Goal: Task Accomplishment & Management: Manage account settings

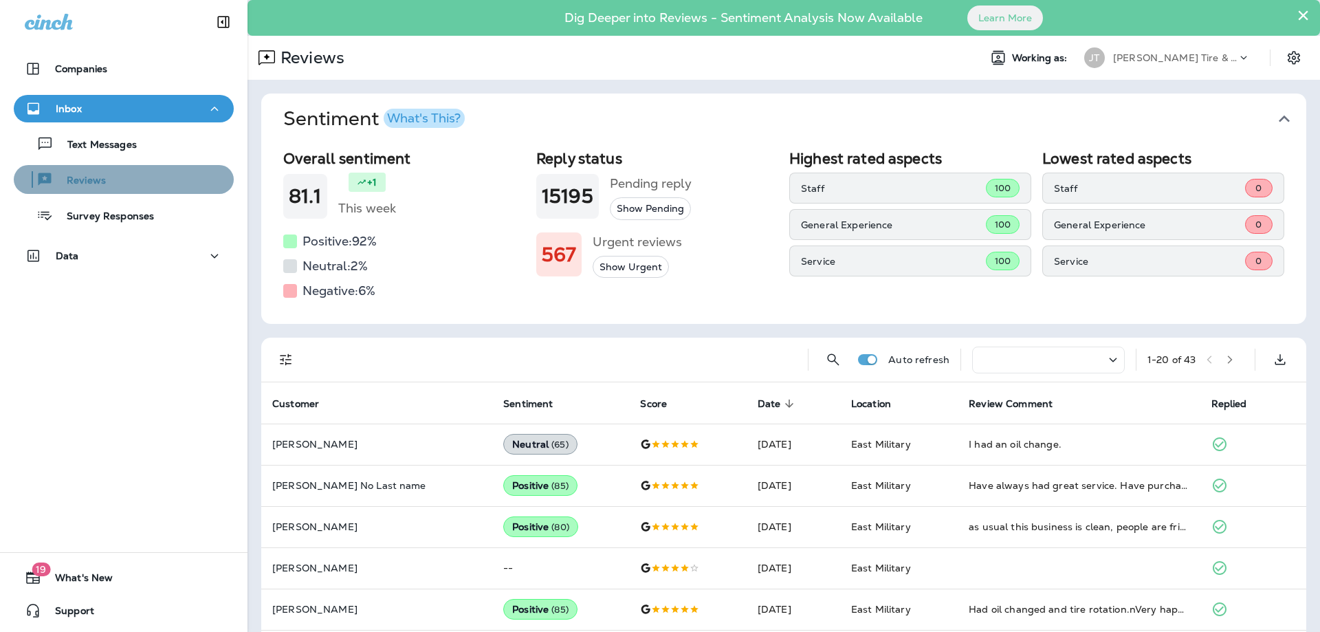
click at [88, 177] on p "Reviews" at bounding box center [79, 181] width 53 height 13
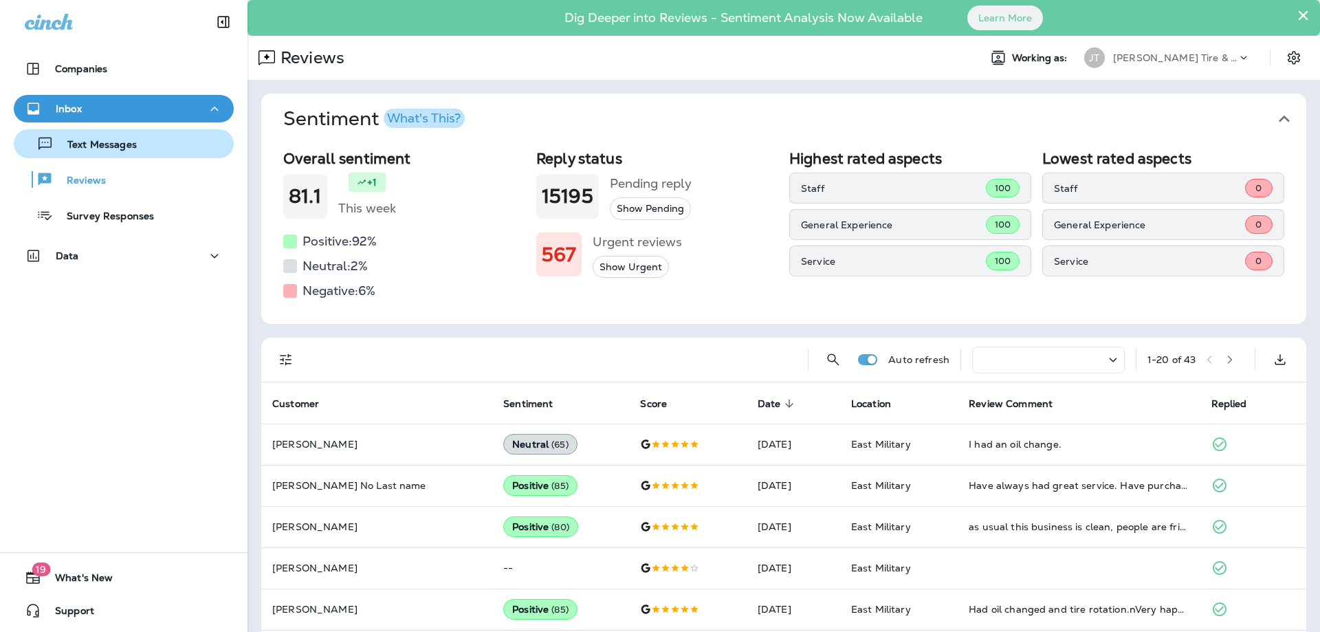
click at [94, 141] on p "Text Messages" at bounding box center [95, 145] width 83 height 13
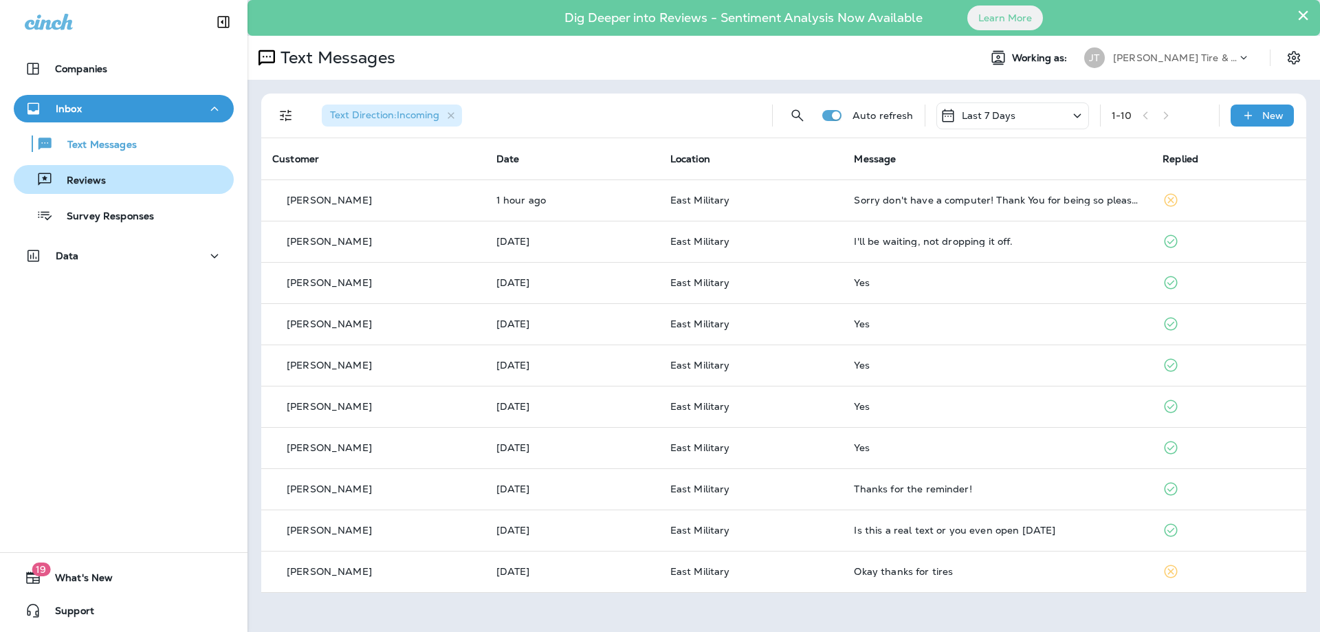
click at [96, 178] on p "Reviews" at bounding box center [79, 181] width 53 height 13
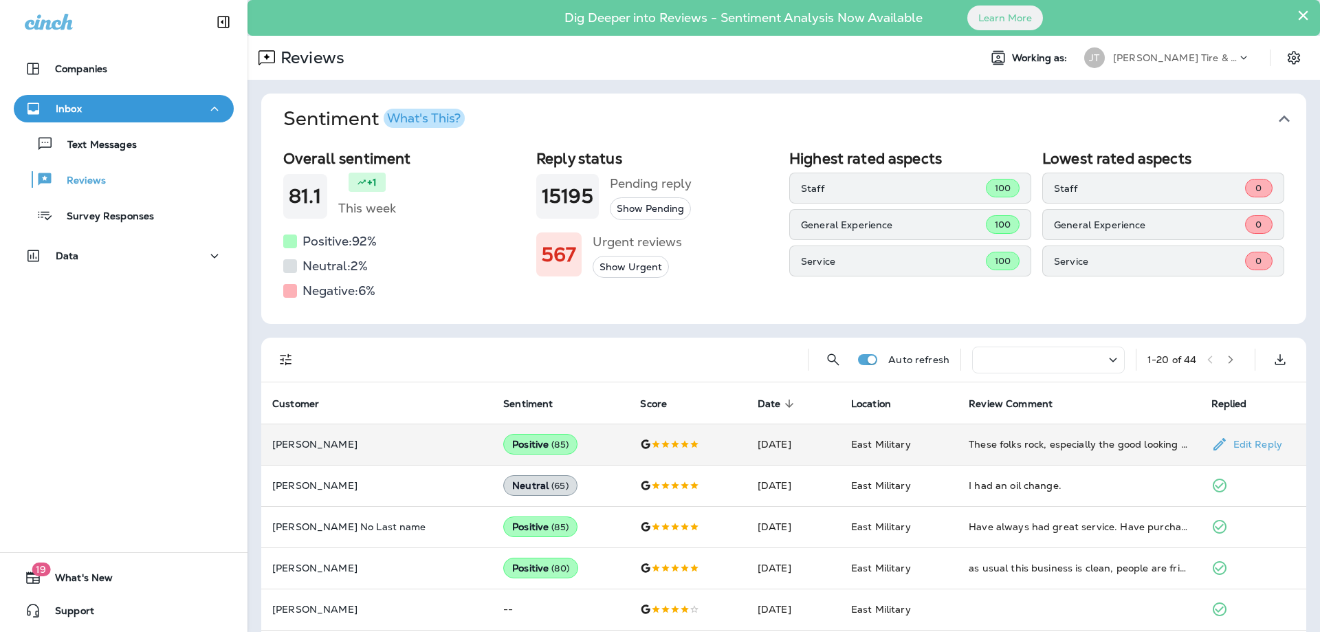
click at [1219, 444] on icon at bounding box center [1219, 444] width 16 height 16
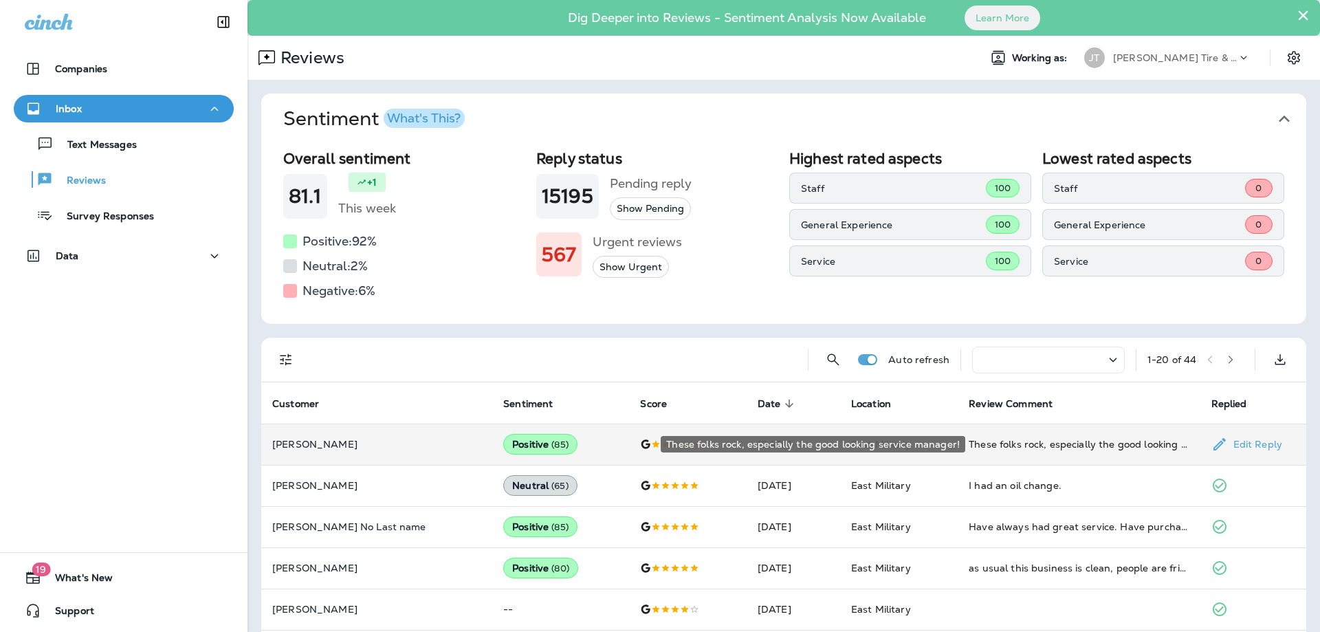
click at [1134, 443] on div "These folks rock, especially the good looking service manager!" at bounding box center [1079, 444] width 220 height 14
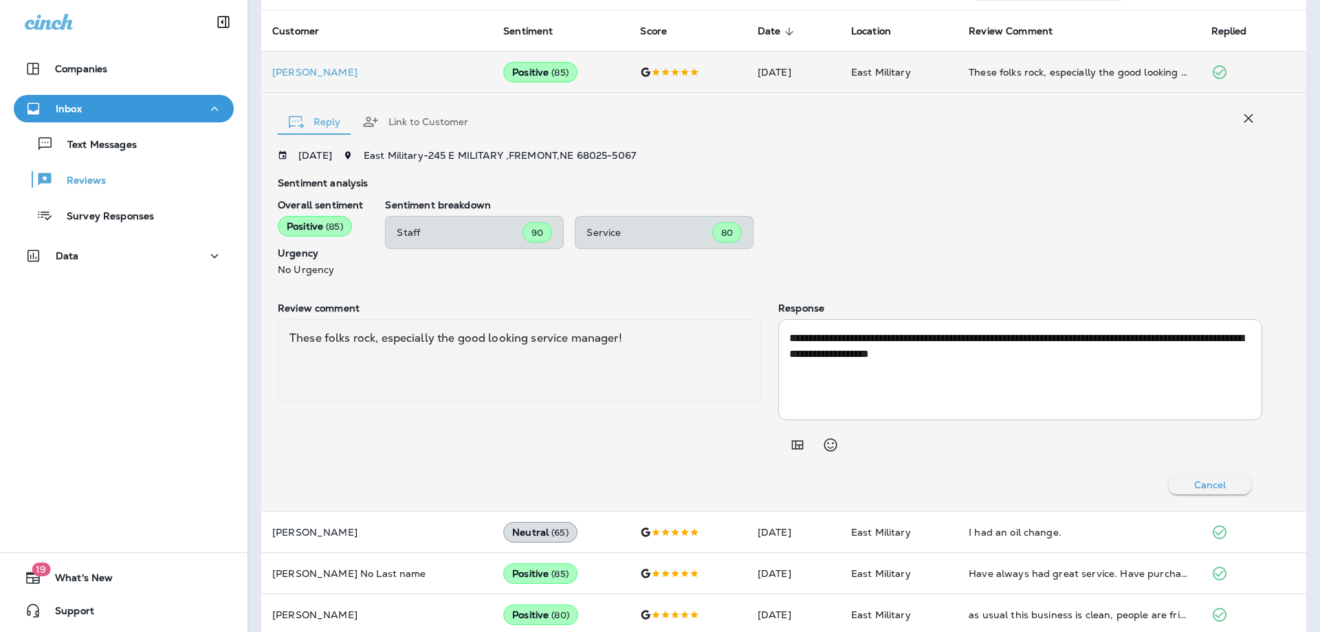
scroll to position [74, 0]
